Goal: Task Accomplishment & Management: Manage account settings

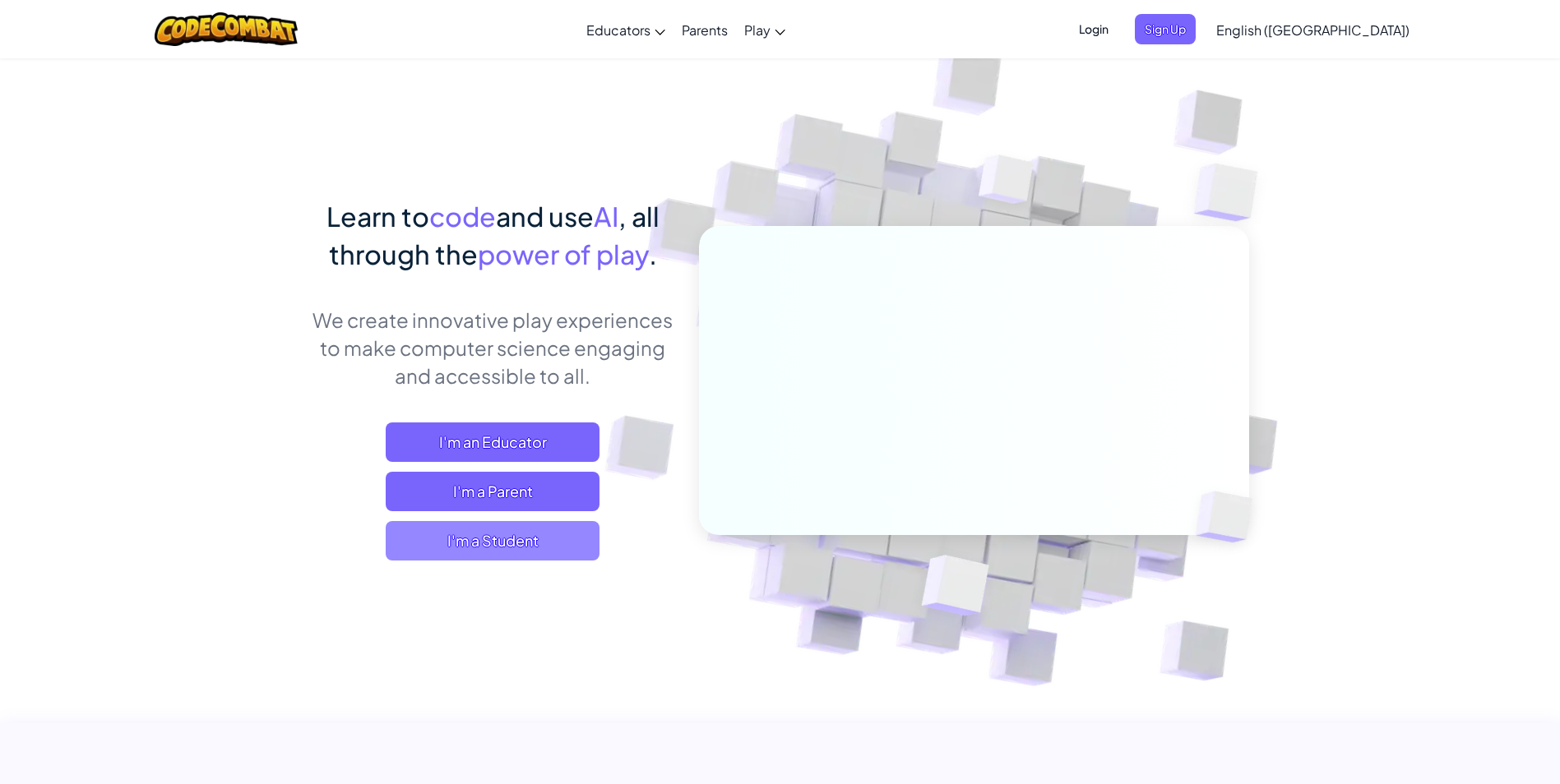
click at [519, 540] on span "I'm a Student" at bounding box center [492, 541] width 214 height 40
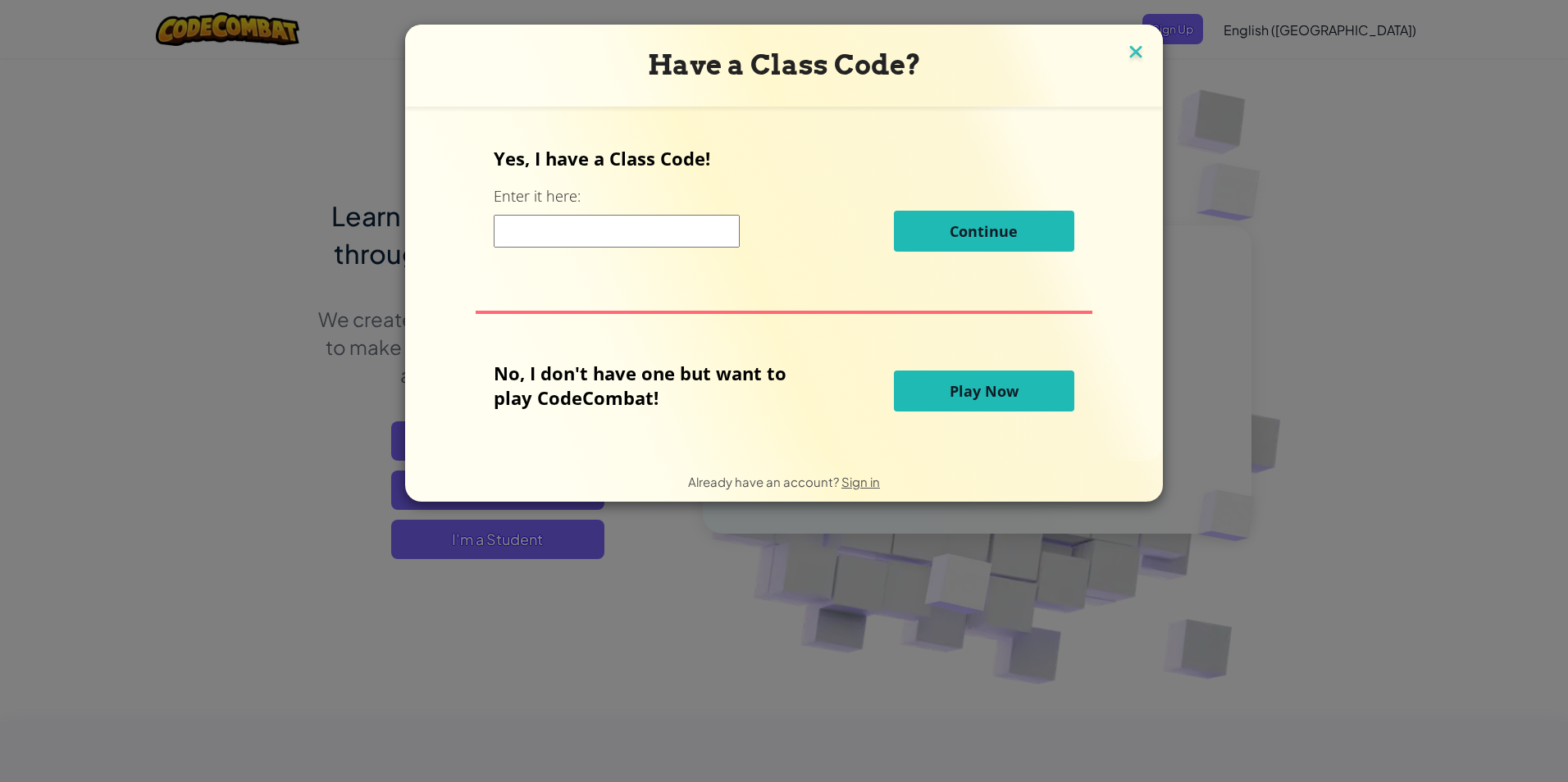
click at [1128, 59] on img at bounding box center [1136, 52] width 22 height 24
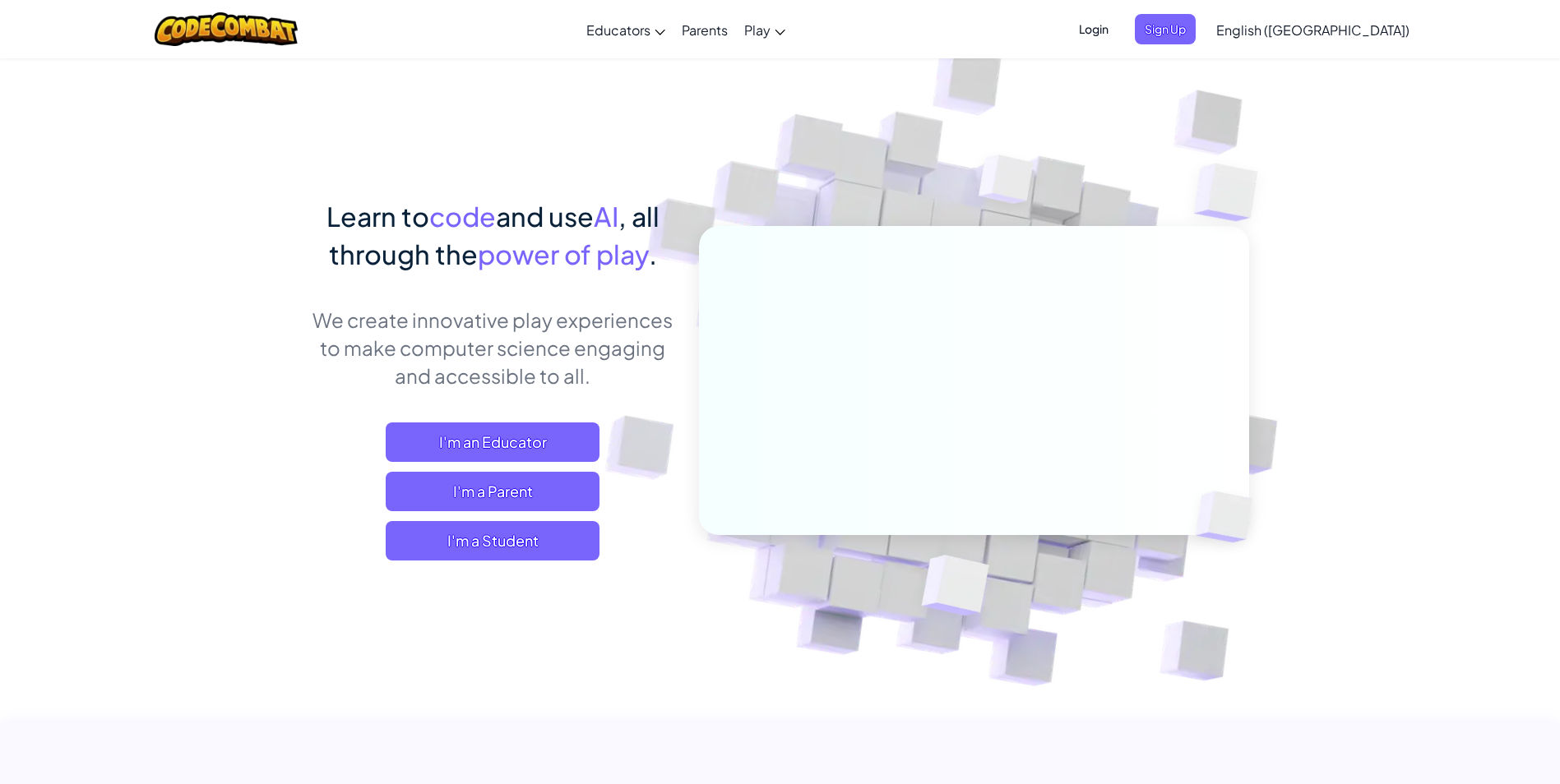
click at [1119, 15] on span "Login" at bounding box center [1093, 29] width 49 height 31
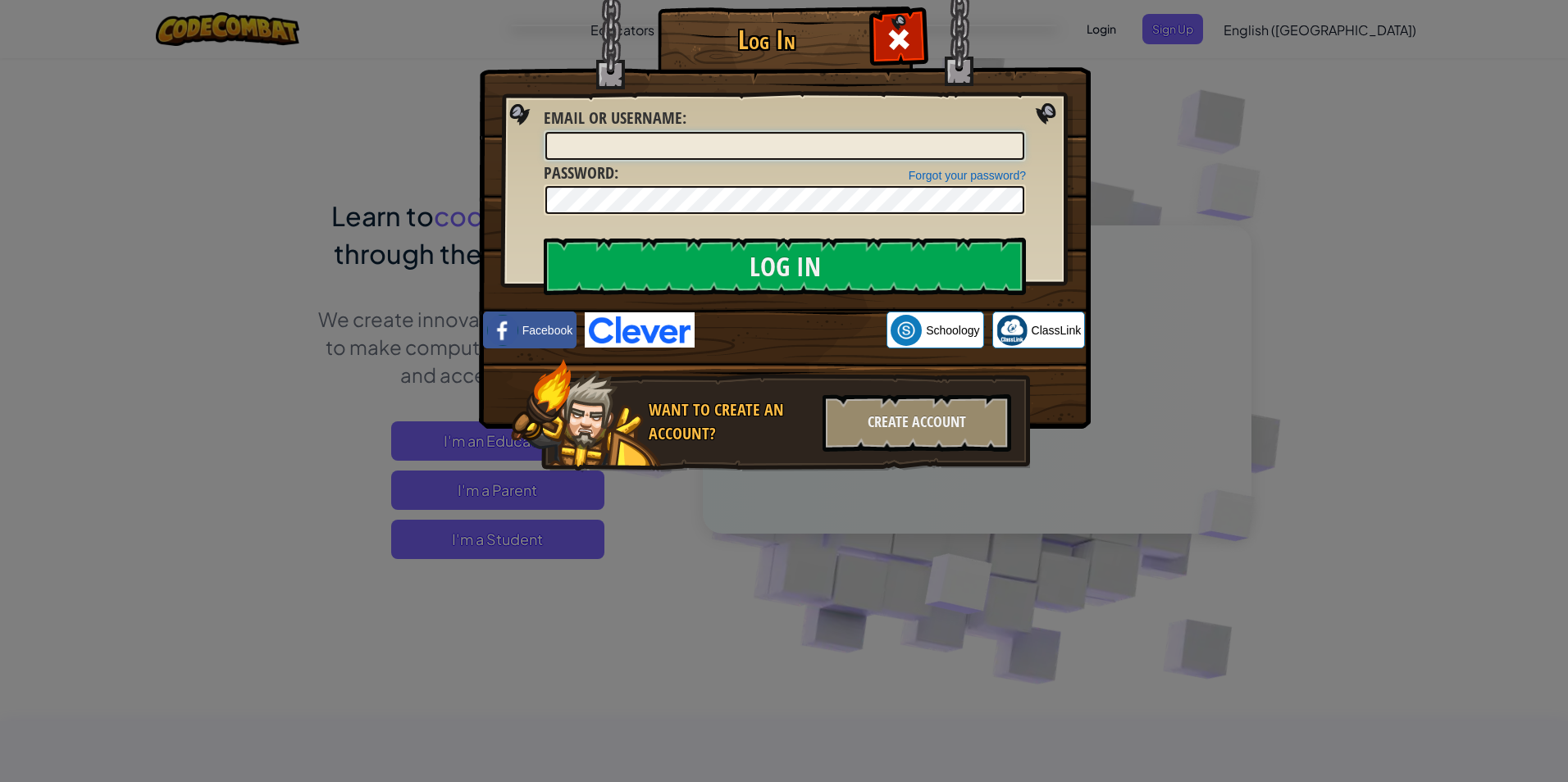
click at [629, 142] on input "Email or Username :" at bounding box center [784, 146] width 479 height 28
type input "[EMAIL_ADDRESS][DOMAIN_NAME]"
click at [543, 238] on input "Log In" at bounding box center [784, 267] width 482 height 58
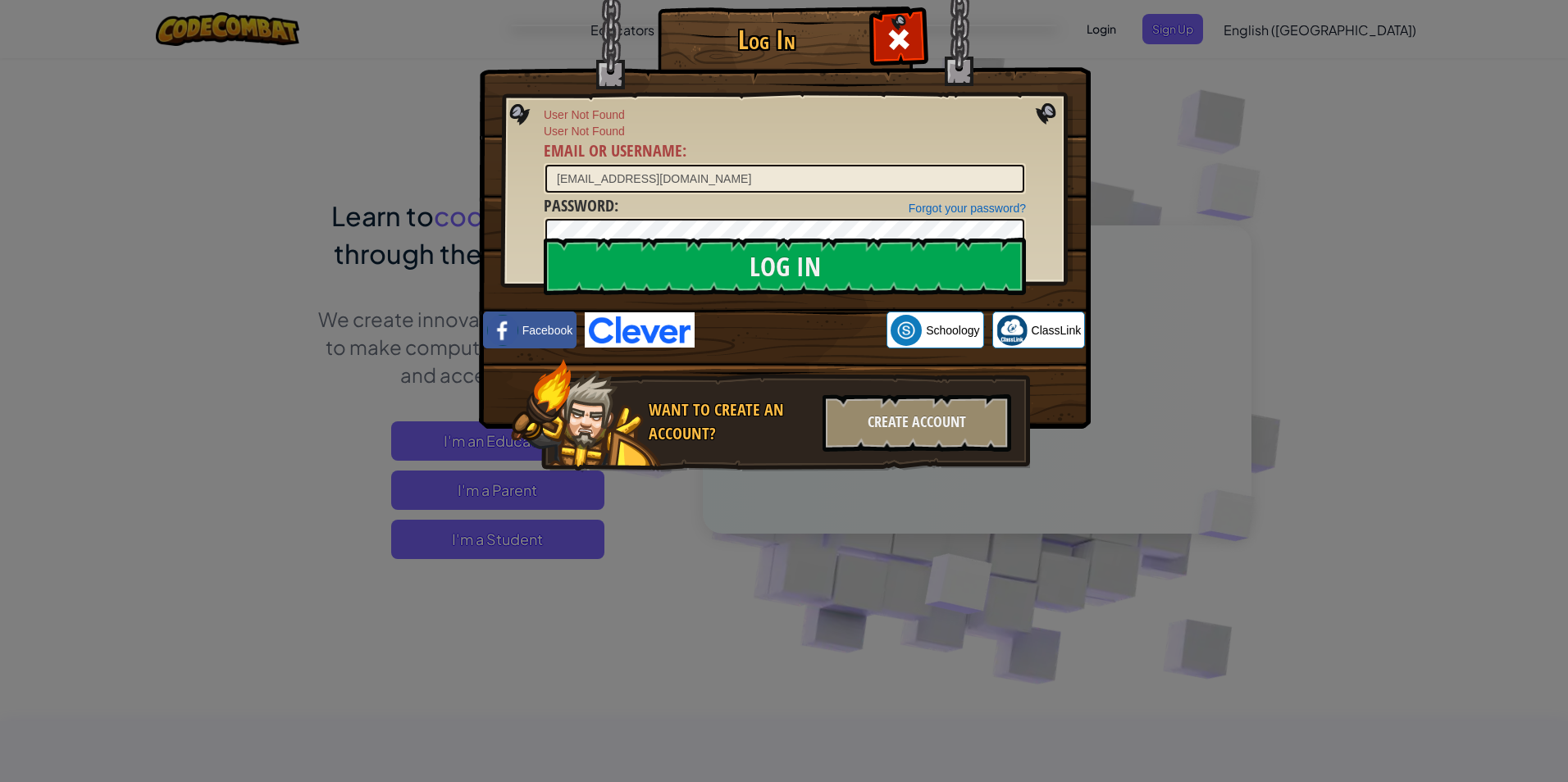
click at [906, 78] on img at bounding box center [784, 190] width 612 height 477
click at [913, 52] on div at bounding box center [897, 37] width 52 height 52
